Goal: Task Accomplishment & Management: Complete application form

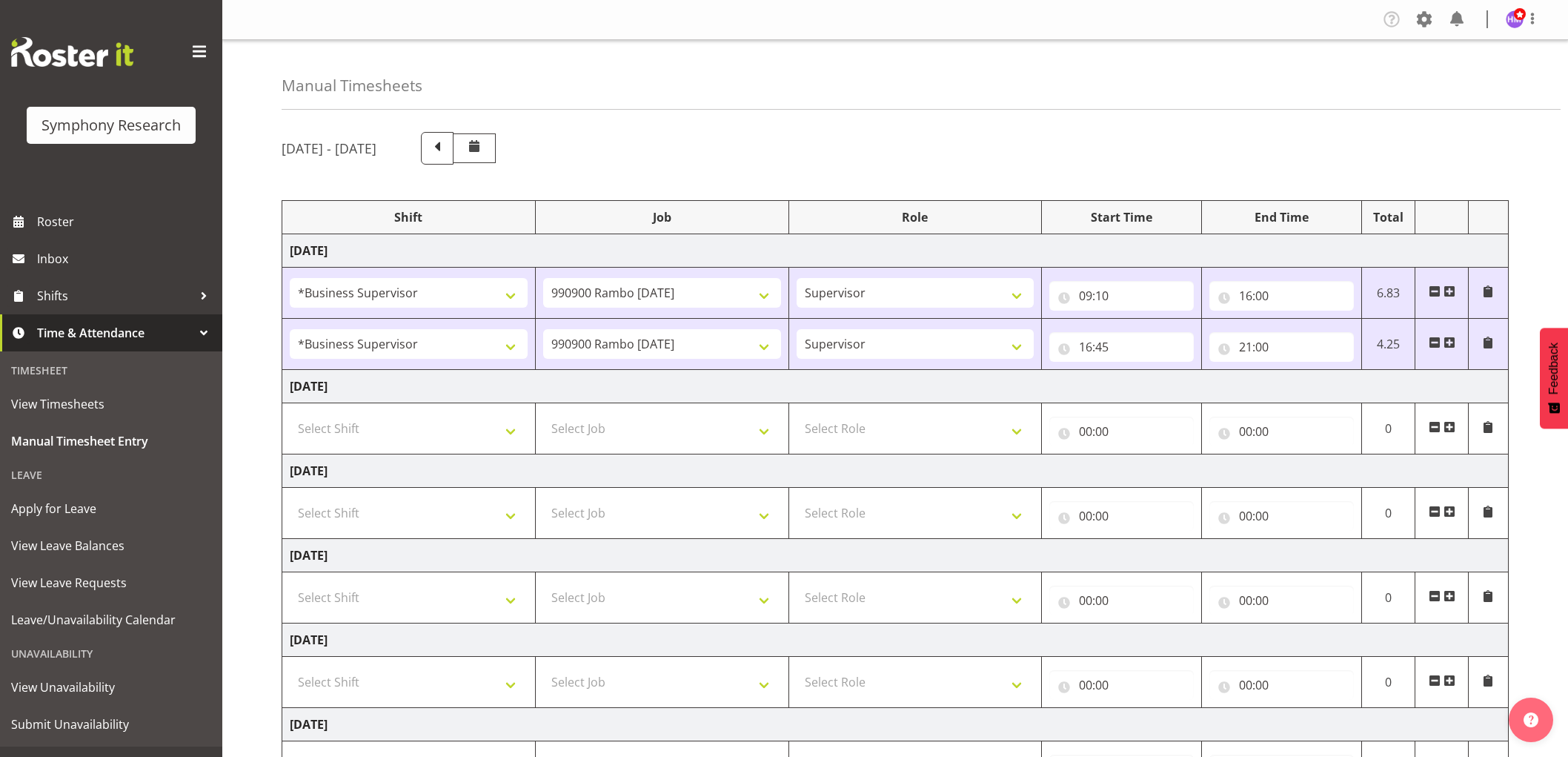
select select "1607"
select select "10732"
select select "1607"
select select "10732"
select select "21"
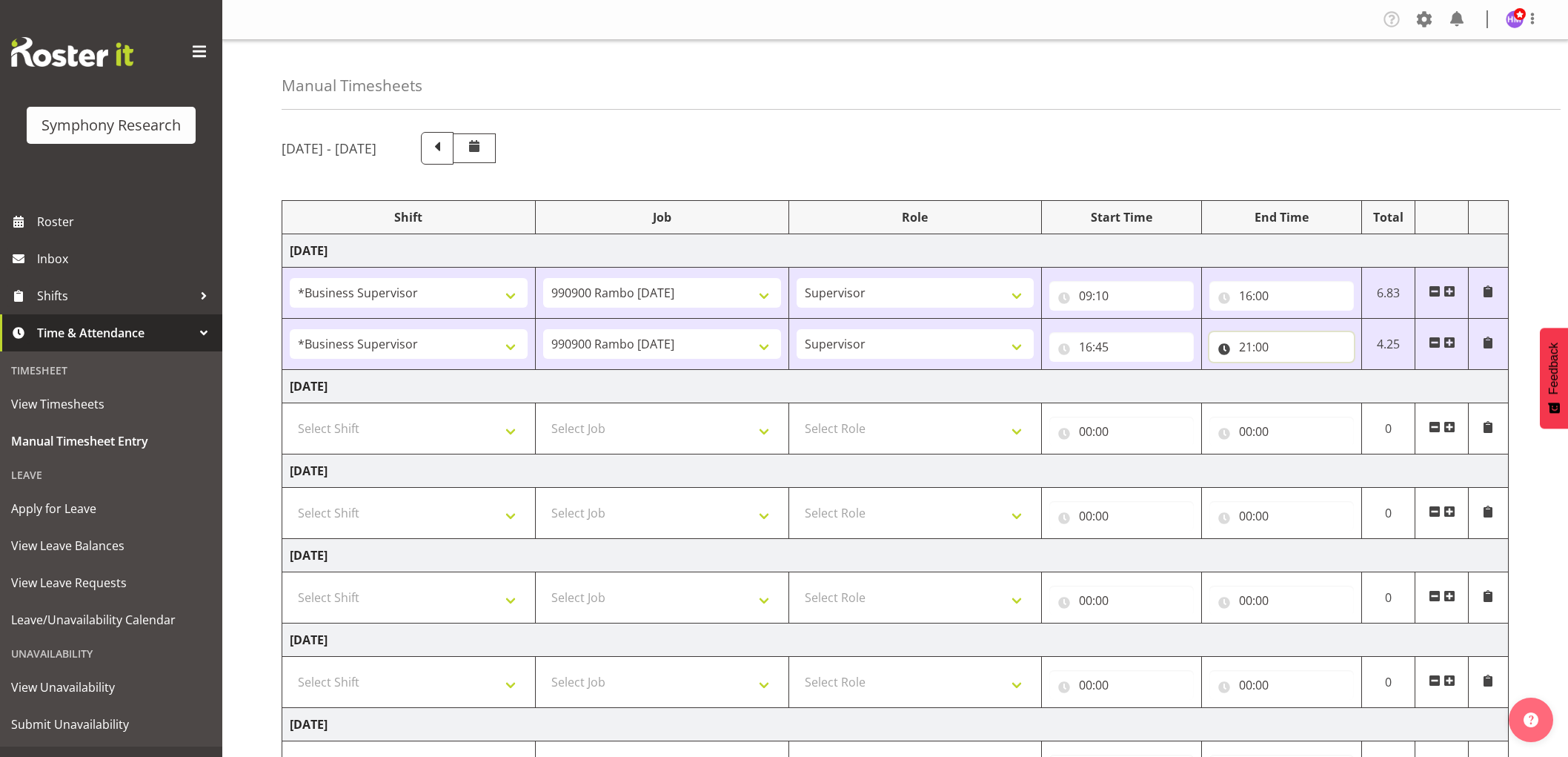
click at [1276, 333] on input "21:00" at bounding box center [1281, 347] width 144 height 30
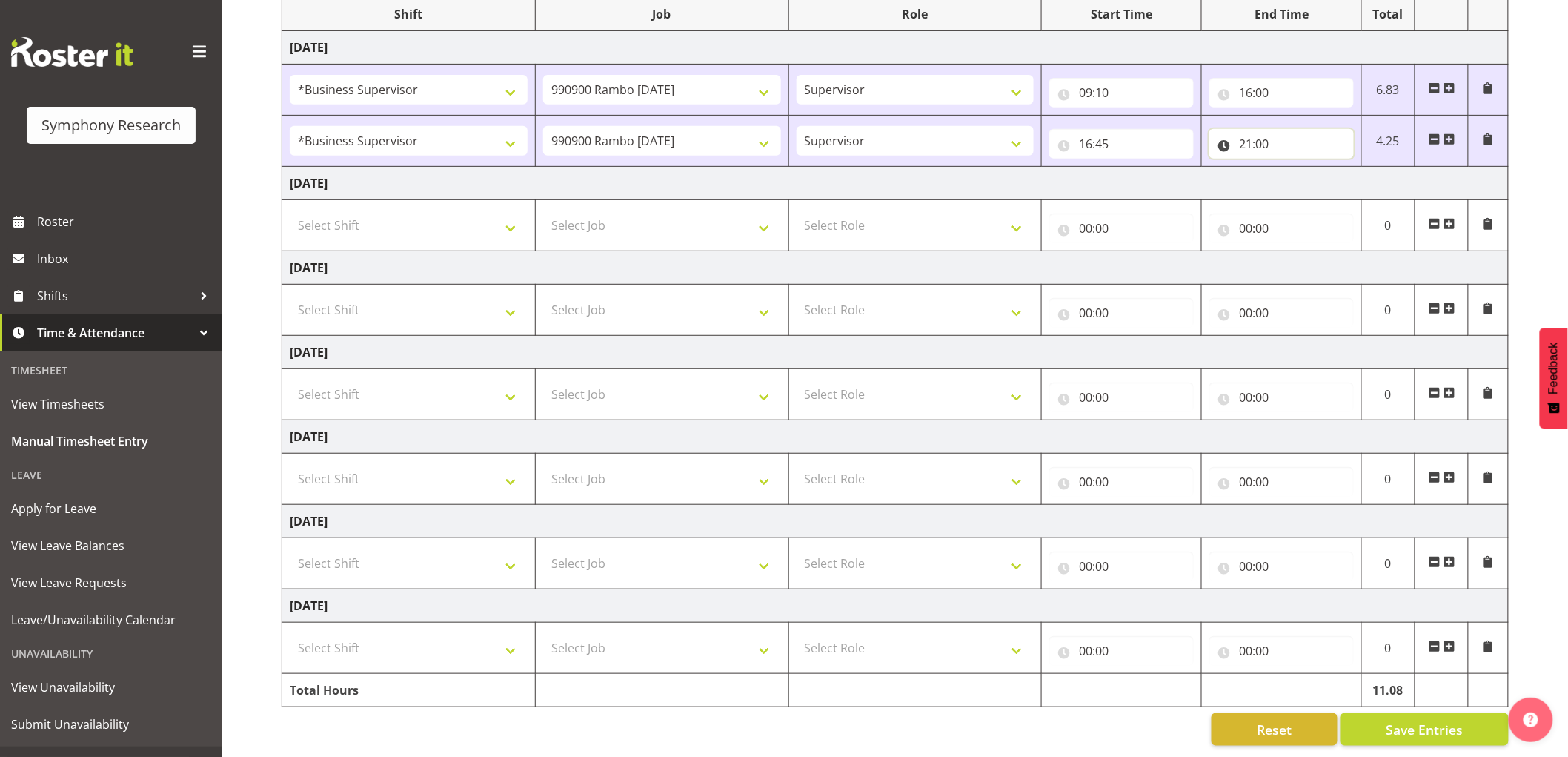
scroll to position [217, 0]
drag, startPoint x: 1354, startPoint y: 173, endPoint x: 1364, endPoint y: 178, distance: 11.2
click at [1354, 173] on select "00 01 02 03 04 05 06 07 08 09 10 11 12 13 14 15 16 17 18 19 20 21 22 23 24 25 2…" at bounding box center [1350, 182] width 34 height 30
select select "21"
click at [1333, 168] on select "00 01 02 03 04 05 06 07 08 09 10 11 12 13 14 15 16 17 18 19 20 21 22 23 24 25 2…" at bounding box center [1350, 182] width 34 height 30
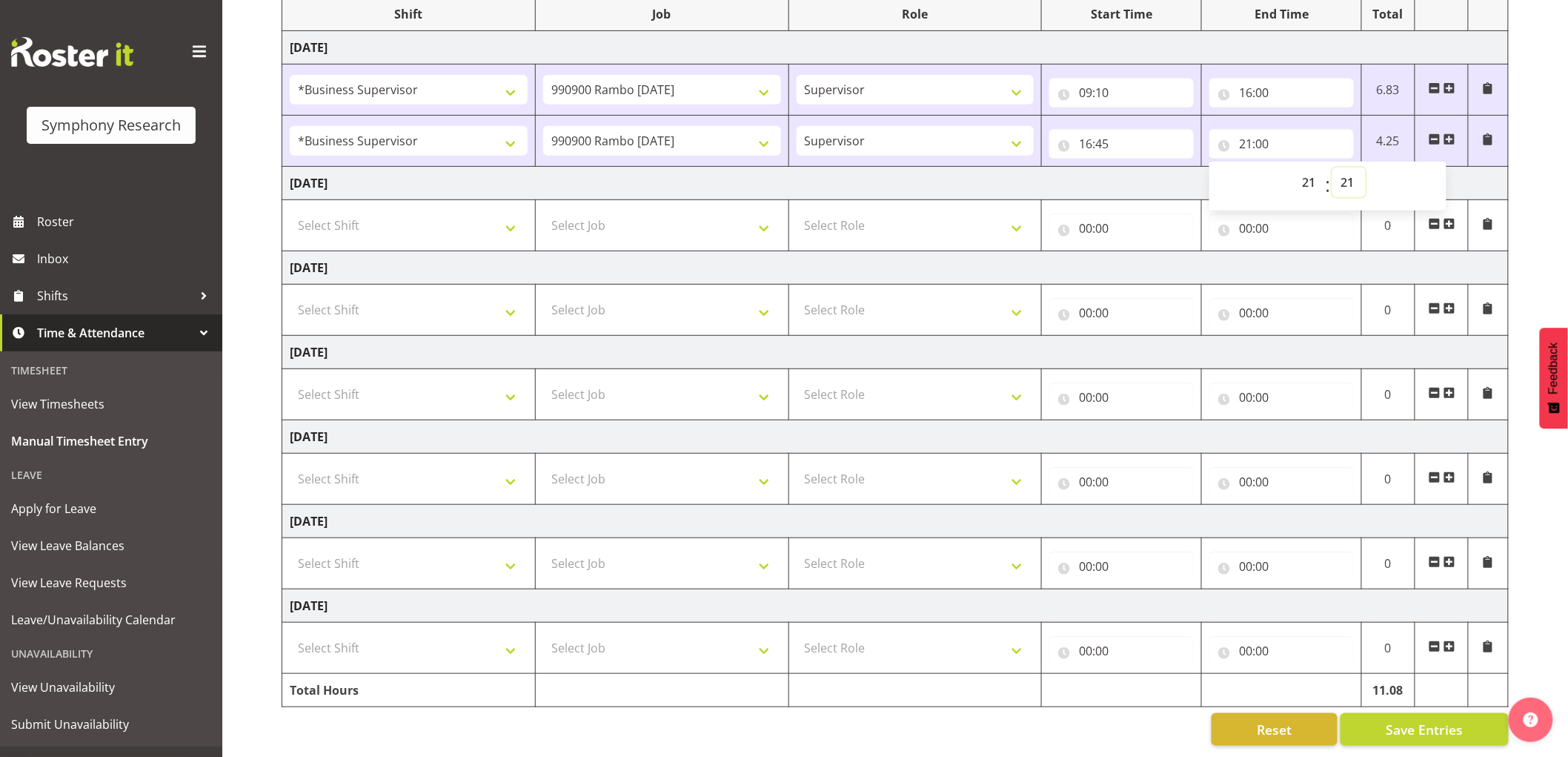
type input "21:21"
click at [1410, 723] on span "Save Entries" at bounding box center [1424, 729] width 77 height 19
